Goal: Task Accomplishment & Management: Use online tool/utility

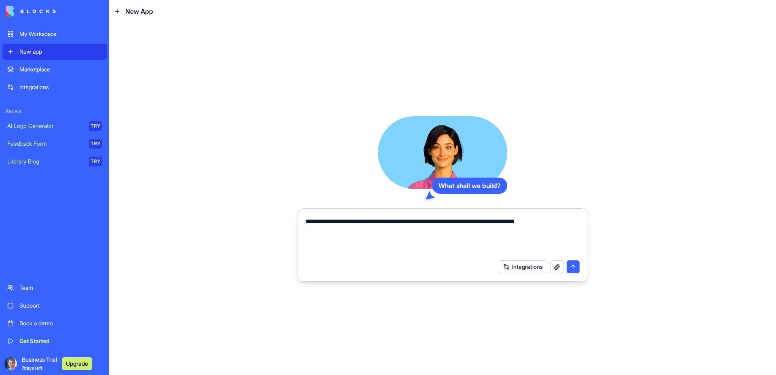
type textarea "**********"
click at [573, 267] on button "submit" at bounding box center [573, 267] width 13 height 13
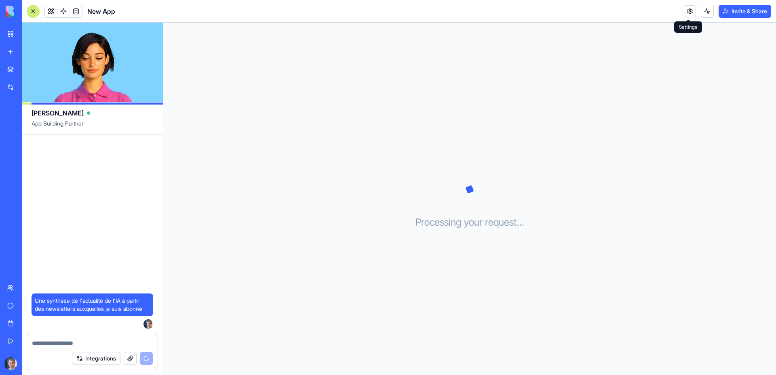
click at [688, 11] on link at bounding box center [690, 11] width 12 height 12
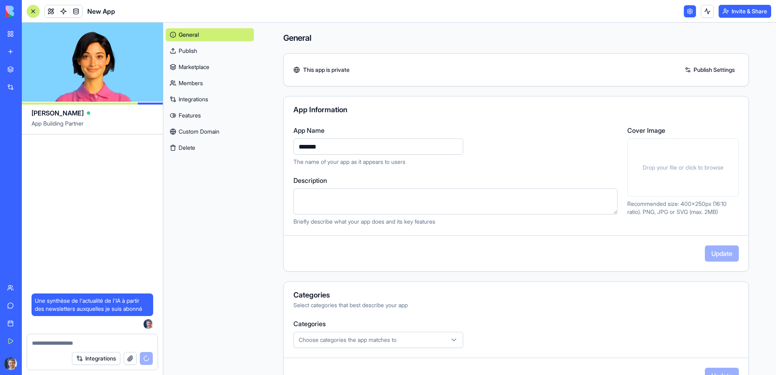
drag, startPoint x: 342, startPoint y: 149, endPoint x: 285, endPoint y: 147, distance: 57.8
click at [285, 147] on div "App Name ******* The name of your app as it appears to users Description Briefl…" at bounding box center [516, 176] width 465 height 100
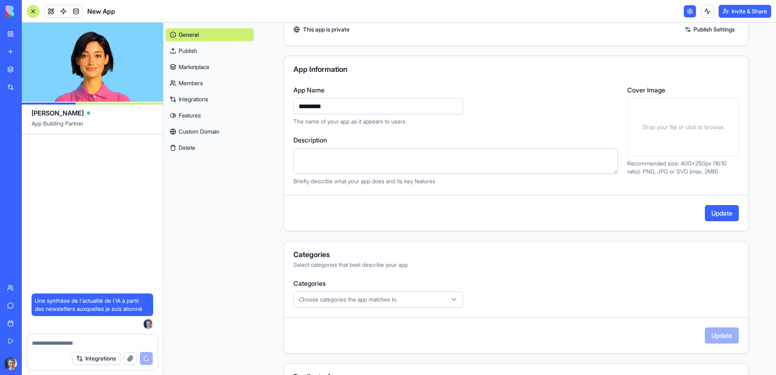
scroll to position [81, 0]
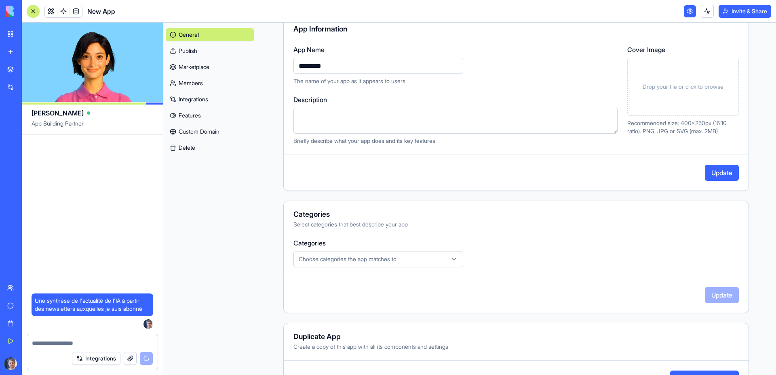
type input "*********"
click at [404, 260] on div "Choose categories the app matches to" at bounding box center [378, 259] width 166 height 8
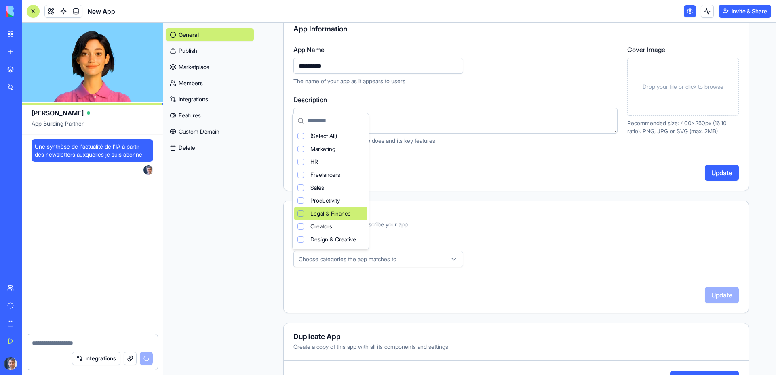
scroll to position [74, 0]
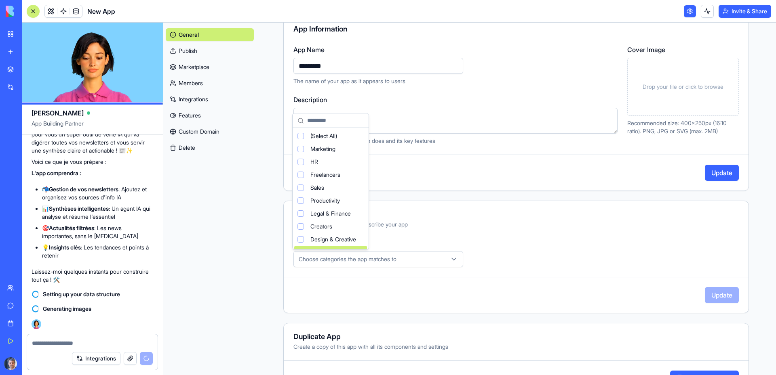
click at [210, 285] on html "My Workspace New app Marketplace Integrations Recent New App AI Logo Generator …" at bounding box center [388, 187] width 776 height 375
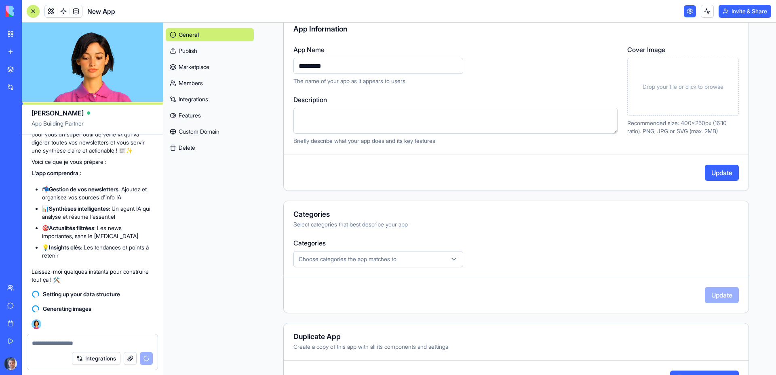
scroll to position [112, 0]
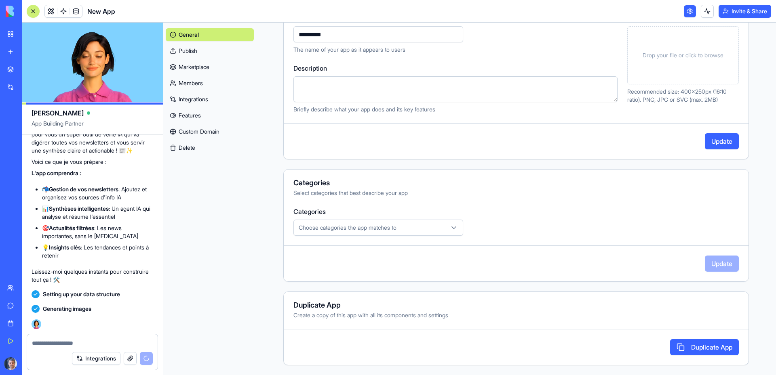
click at [709, 139] on button "Update" at bounding box center [722, 141] width 34 height 16
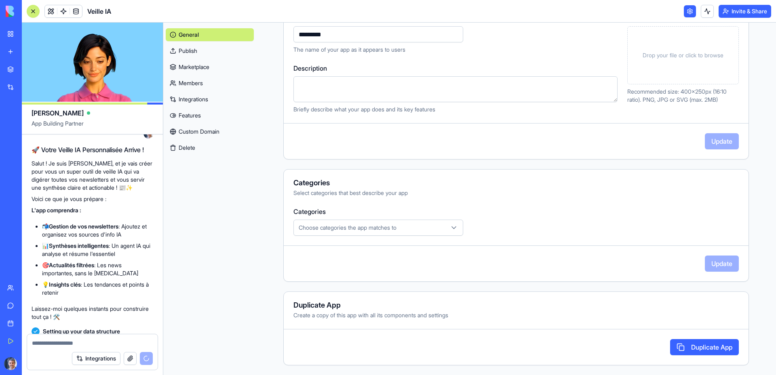
scroll to position [74, 0]
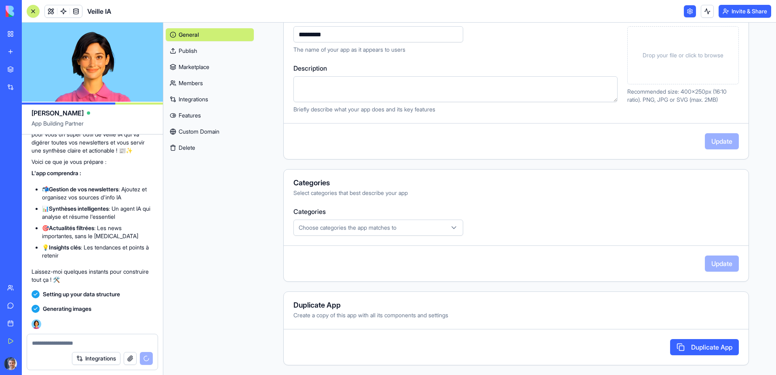
click at [690, 10] on link at bounding box center [690, 11] width 12 height 12
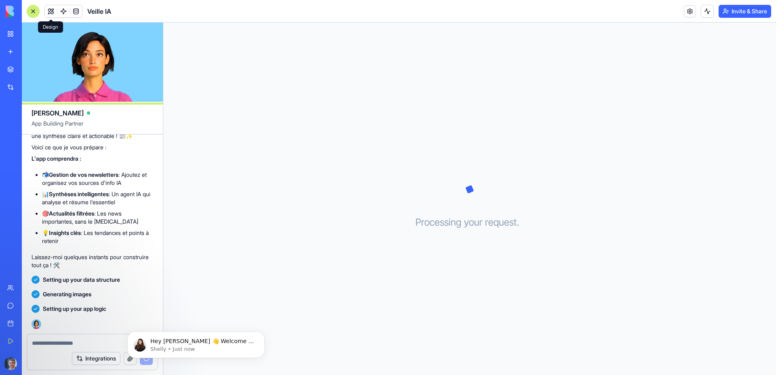
click at [49, 11] on span at bounding box center [51, 11] width 23 height 23
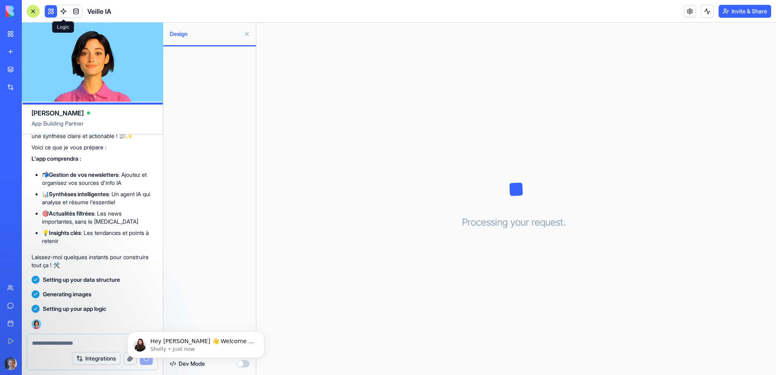
click at [61, 9] on span at bounding box center [63, 11] width 23 height 23
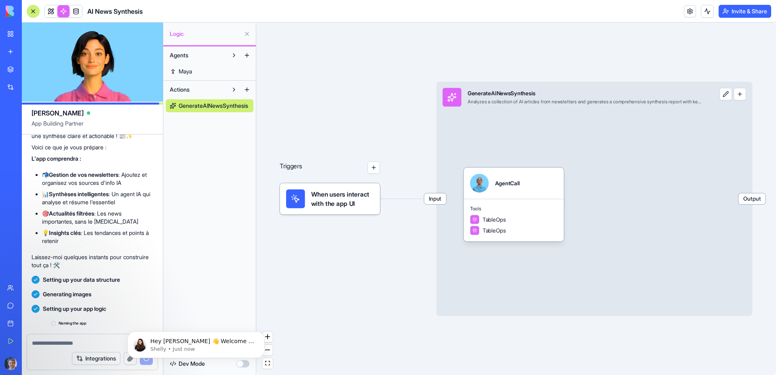
scroll to position [103, 0]
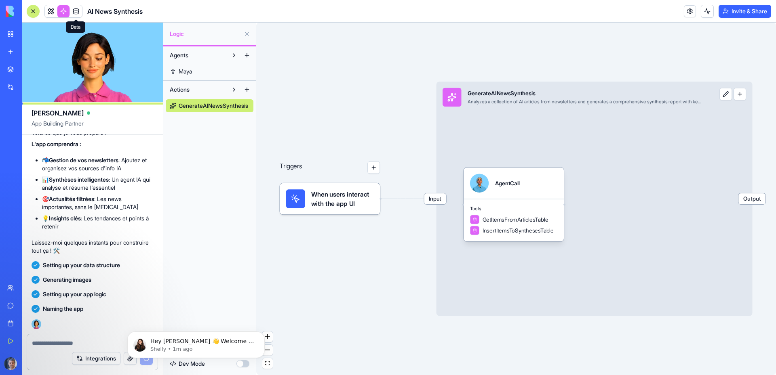
click at [78, 11] on span at bounding box center [76, 11] width 23 height 23
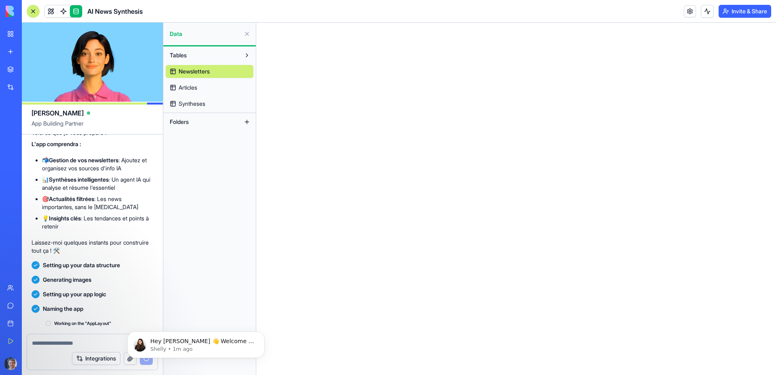
scroll to position [175, 0]
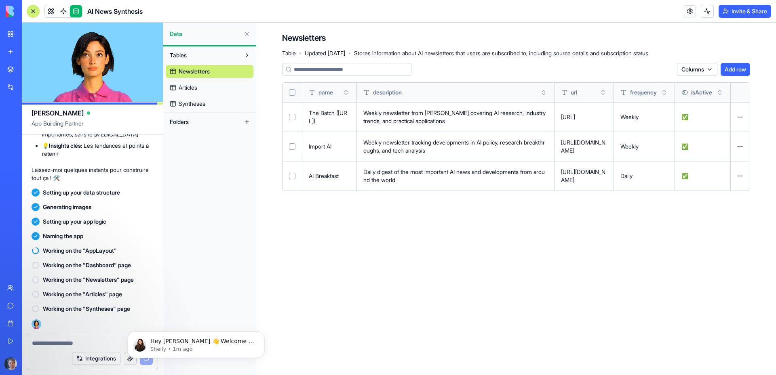
click at [414, 116] on p "Weekly newsletter from [PERSON_NAME] covering AI research, industry trends, and…" at bounding box center [455, 117] width 184 height 16
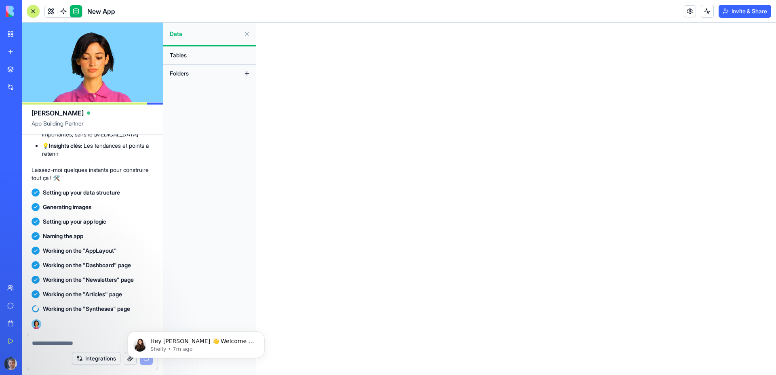
scroll to position [253, 0]
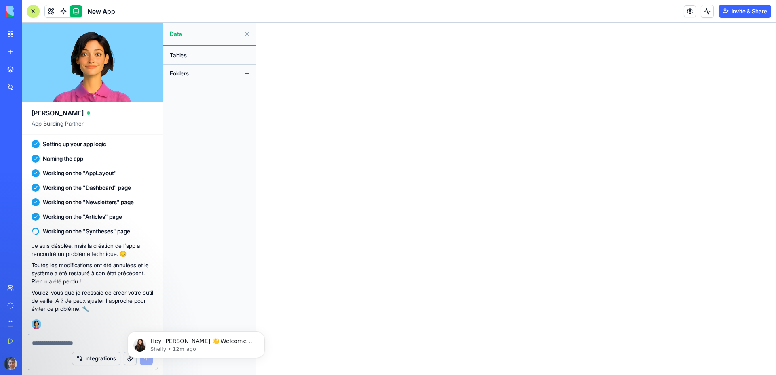
click at [72, 343] on textarea at bounding box center [92, 343] width 121 height 8
type textarea "**"
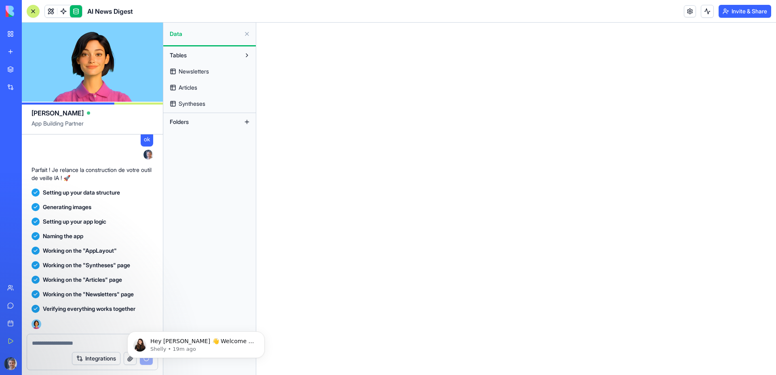
scroll to position [641, 0]
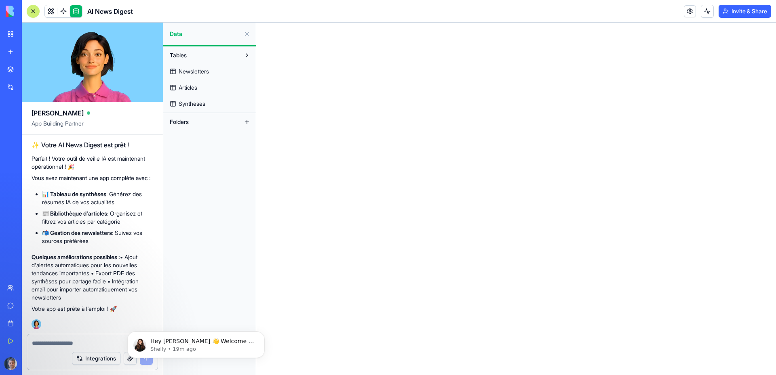
click at [45, 361] on div "Integrations" at bounding box center [92, 359] width 131 height 23
click at [82, 312] on p "Votre app est prête à l'emploi ! 🚀" at bounding box center [93, 309] width 122 height 8
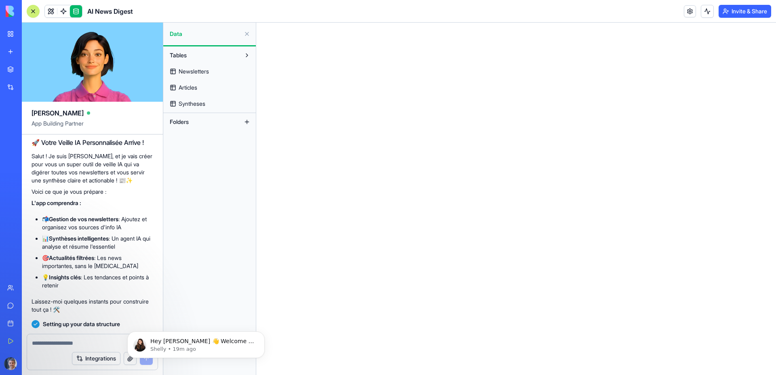
scroll to position [0, 0]
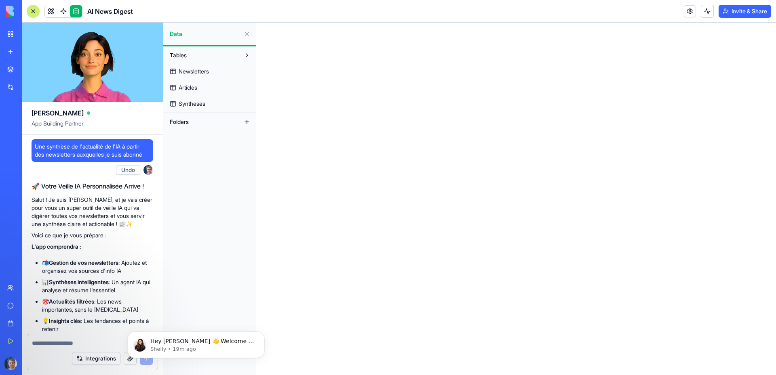
click at [30, 34] on div "My Workspace" at bounding box center [24, 34] width 11 height 8
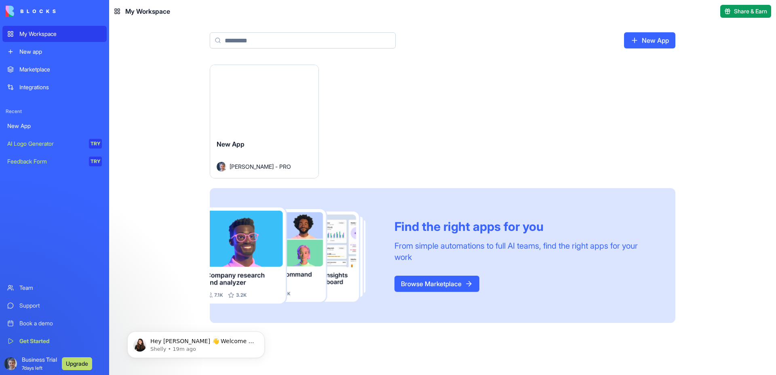
click at [261, 100] on button "Launch" at bounding box center [264, 99] width 61 height 16
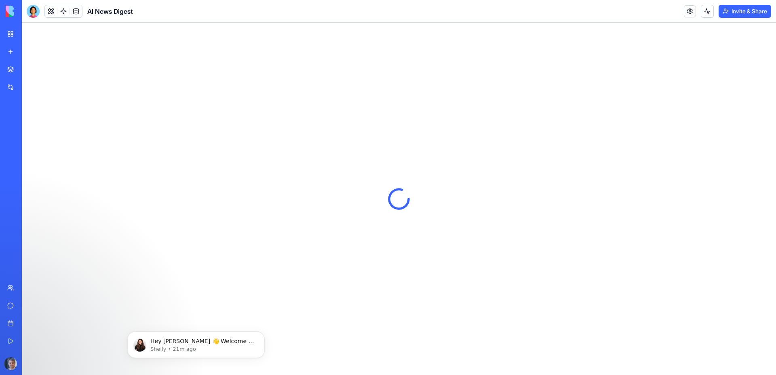
click at [30, 36] on div "My Workspace" at bounding box center [24, 34] width 11 height 8
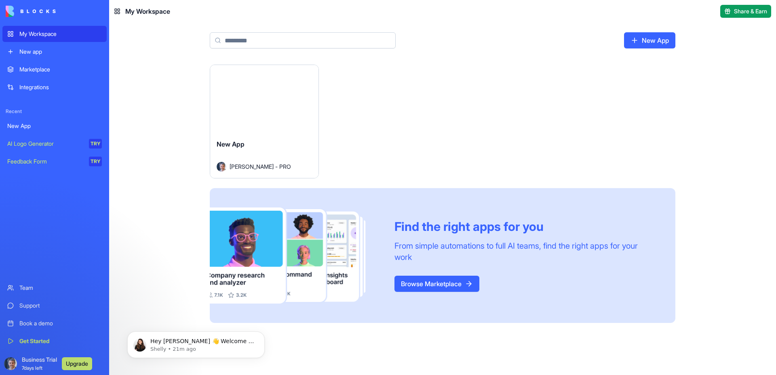
click at [319, 67] on div "Launch New App Marc - PRO Find the right apps for you From simple automations t…" at bounding box center [443, 194] width 466 height 259
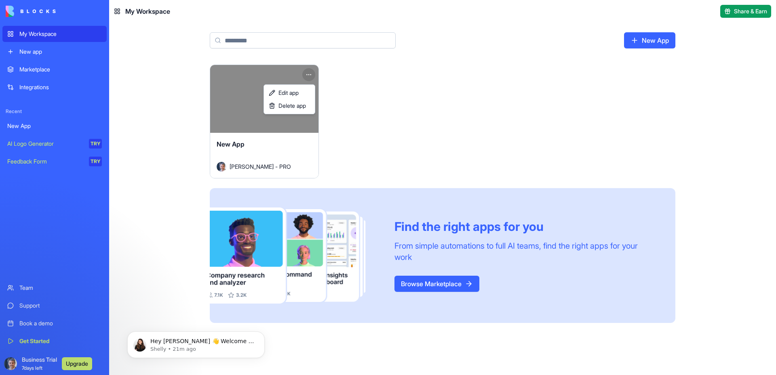
click at [306, 76] on html "My Workspace New app Marketplace Integrations Recent New App AI Logo Generator …" at bounding box center [388, 187] width 776 height 375
click at [289, 97] on link "Edit app" at bounding box center [290, 92] width 48 height 13
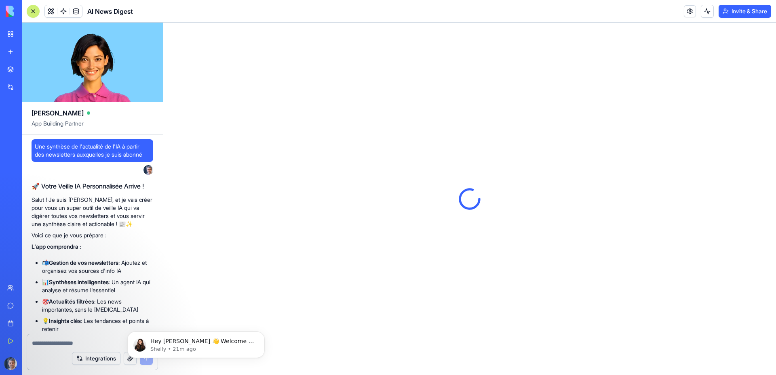
scroll to position [641, 0]
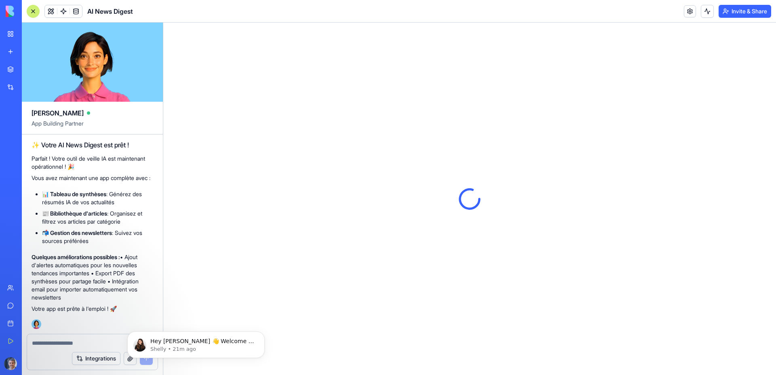
click at [29, 148] on link "AI Logo Generator TRY" at bounding box center [18, 144] width 32 height 16
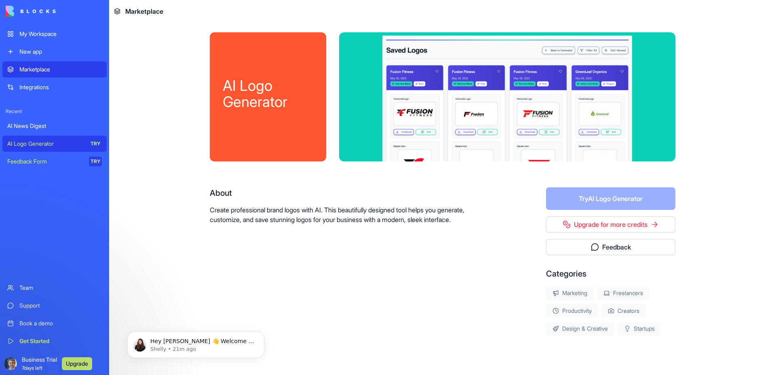
click at [36, 340] on div "Get Started" at bounding box center [60, 341] width 82 height 8
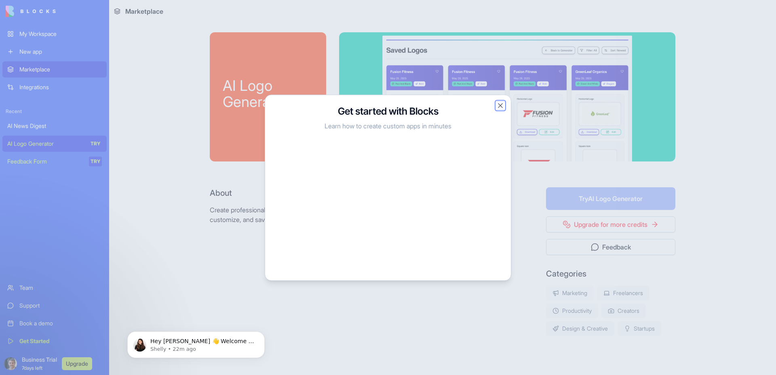
click at [500, 108] on button "Close" at bounding box center [500, 105] width 8 height 8
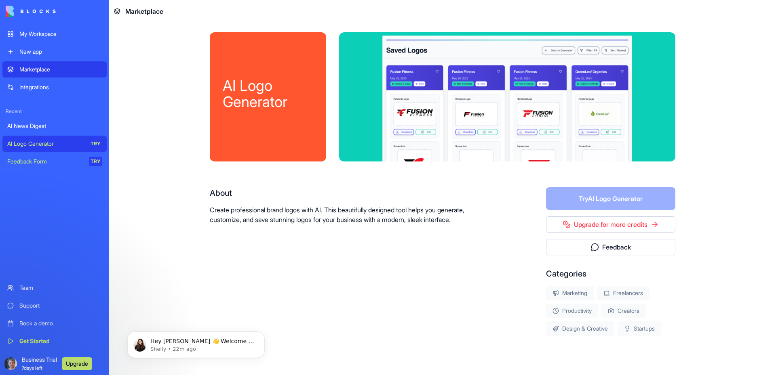
click at [53, 34] on div "My Workspace" at bounding box center [60, 34] width 82 height 8
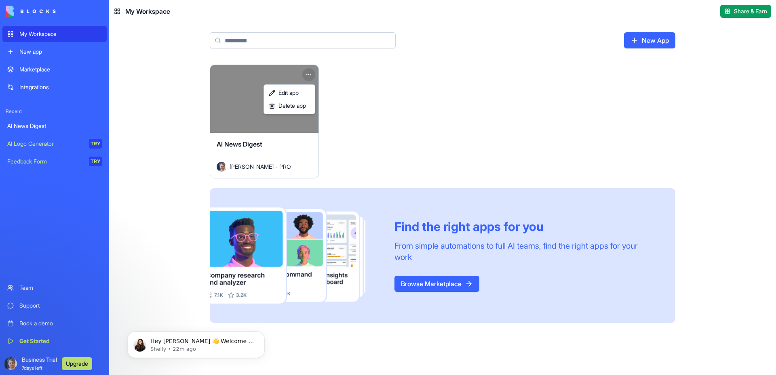
click at [309, 74] on html "My Workspace New app Marketplace Integrations Recent AI News Digest AI Logo Gen…" at bounding box center [388, 187] width 776 height 375
click at [291, 96] on span "Edit app" at bounding box center [288, 93] width 20 height 8
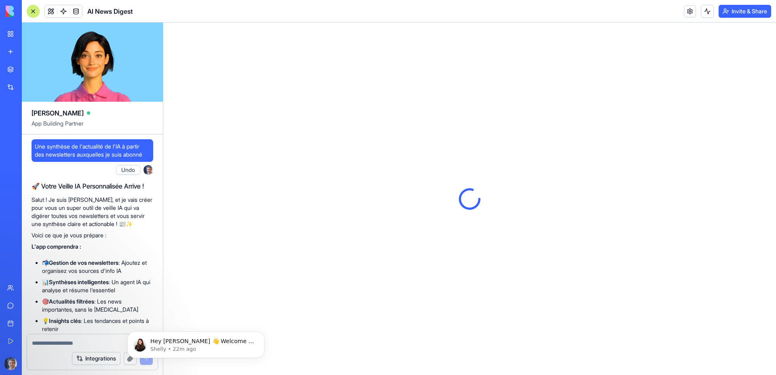
scroll to position [641, 0]
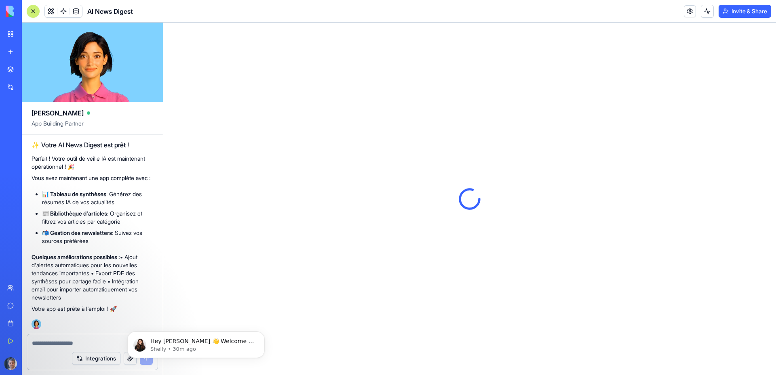
click at [420, 171] on div at bounding box center [469, 199] width 613 height 353
click at [261, 335] on icon "Dismiss notification" at bounding box center [262, 334] width 4 height 4
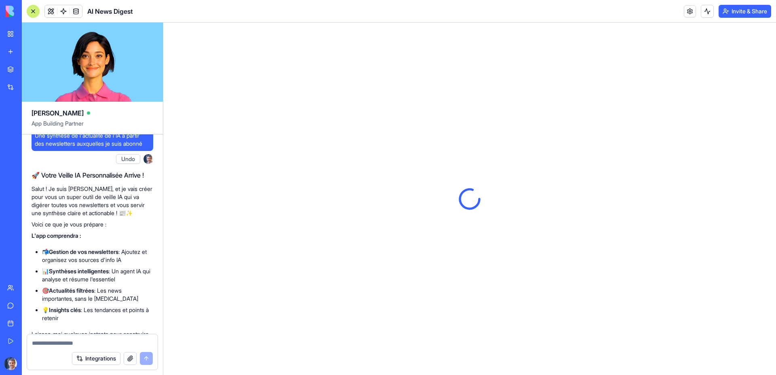
scroll to position [0, 0]
